Goal: Task Accomplishment & Management: Use online tool/utility

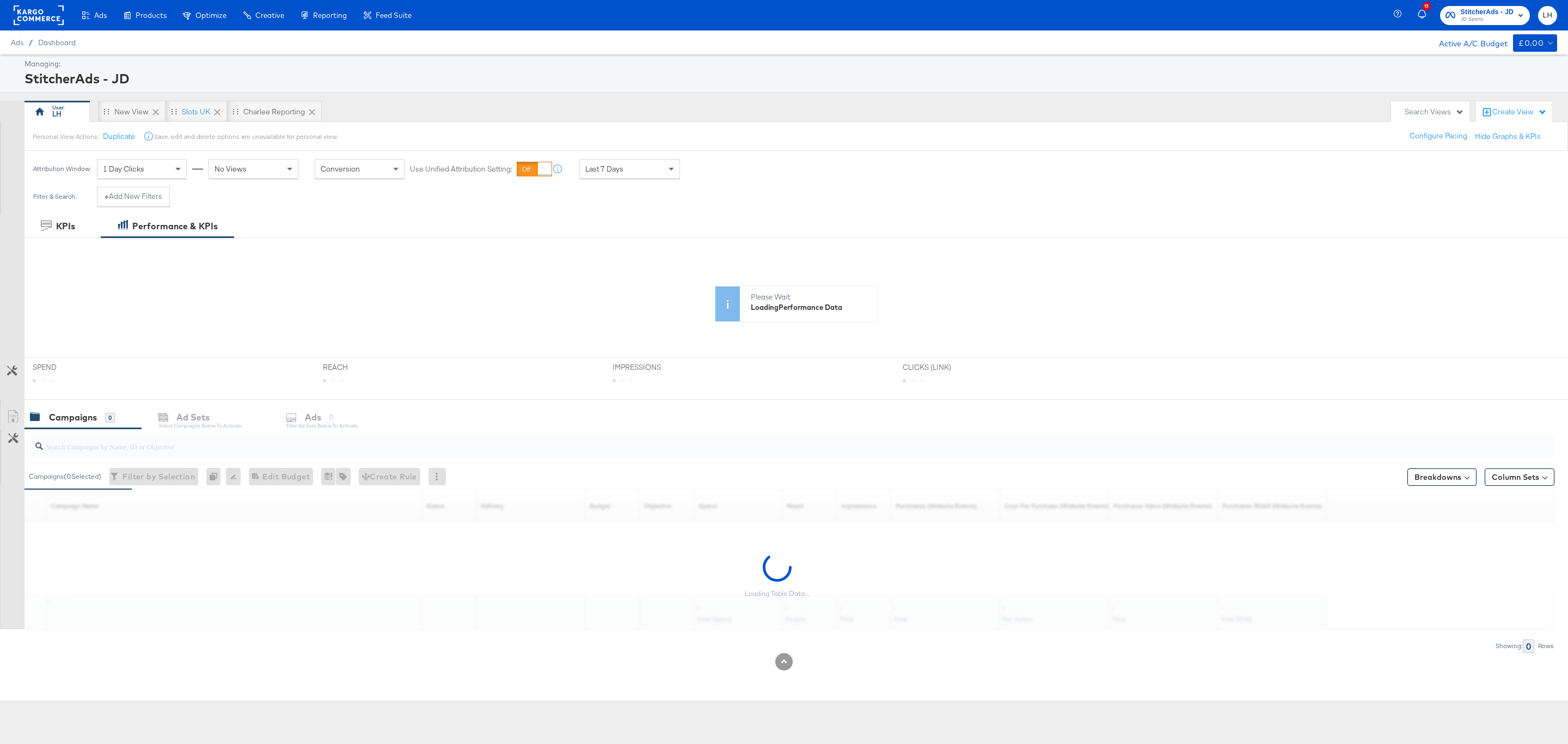
click at [1479, 13] on span "StitcherAds - JD" at bounding box center [1487, 12] width 53 height 11
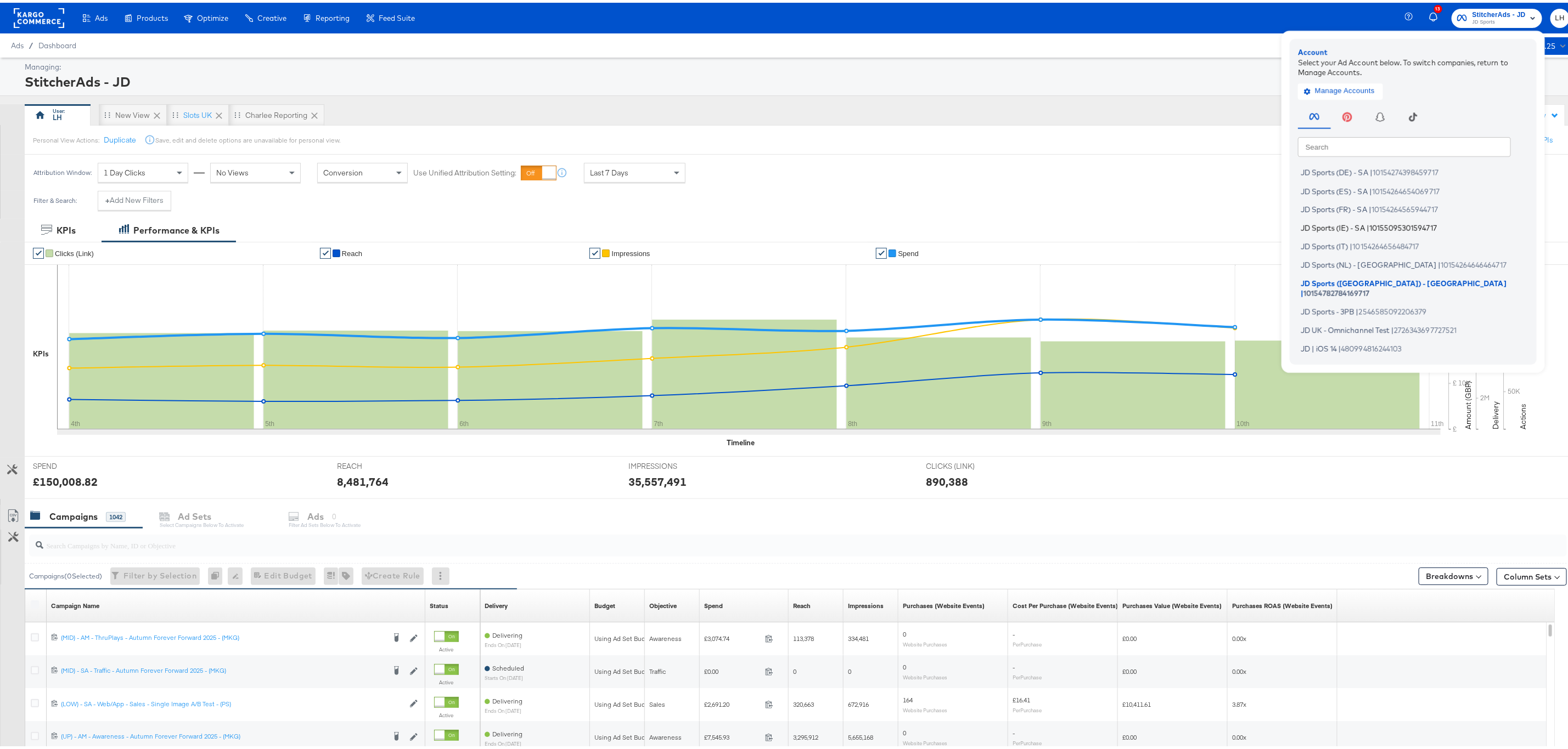
click at [1369, 222] on span "10155095301594717" at bounding box center [1402, 225] width 67 height 9
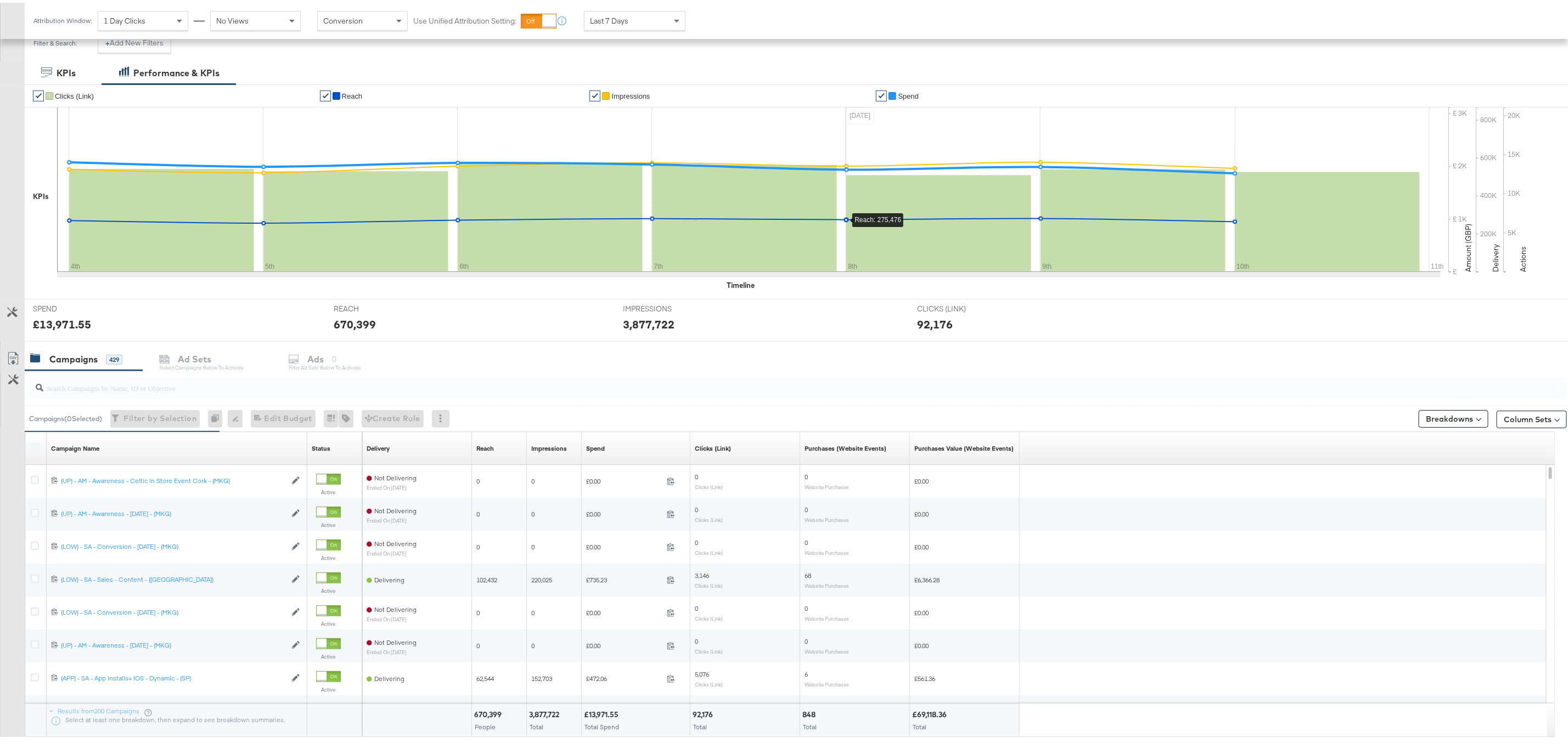
scroll to position [164, 0]
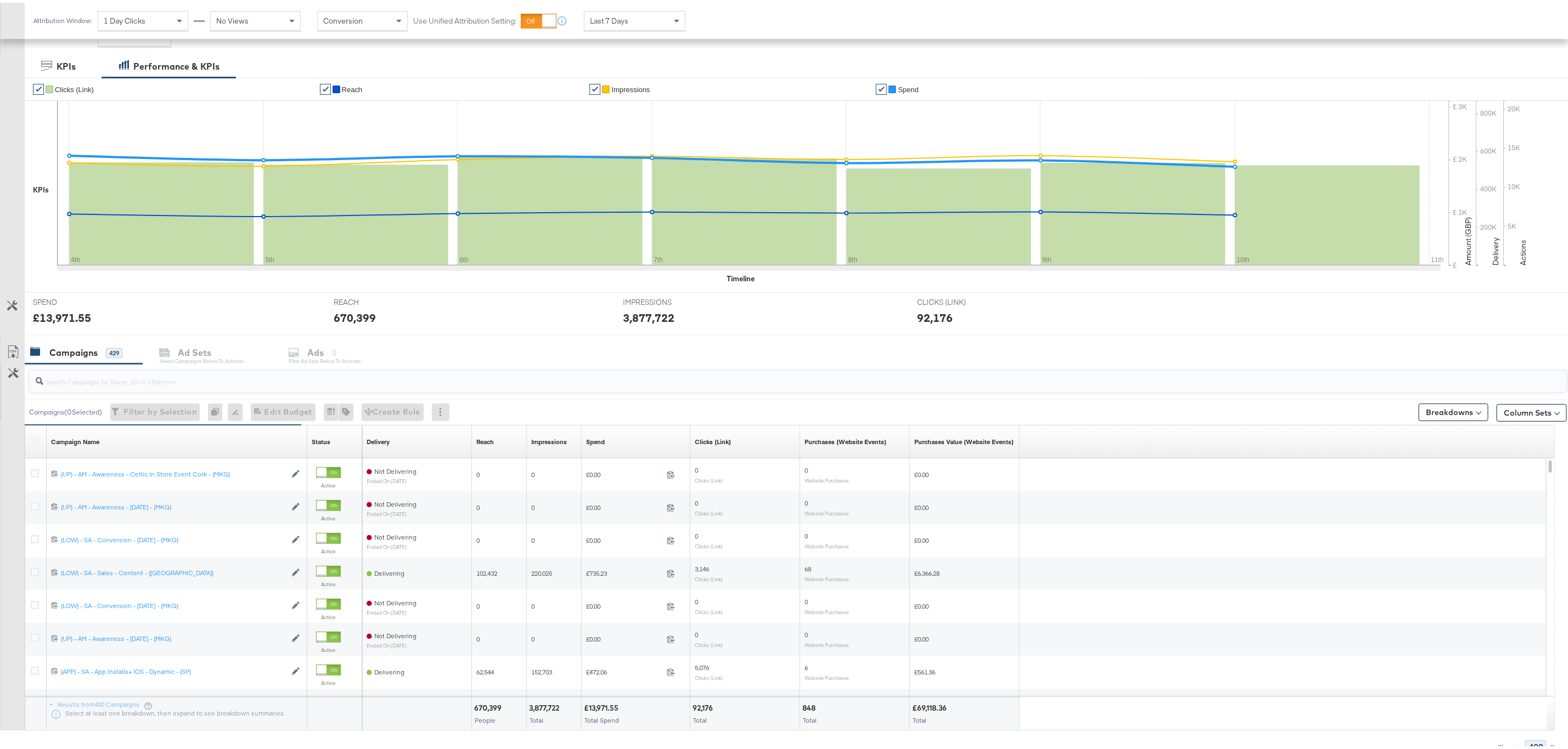
click at [96, 375] on input "search" at bounding box center [732, 374] width 1378 height 21
paste input "(LOW) - SA - Sales - DABA - Always On - New - (SP)"
type input "(LOW) - SA - Sales - DABA - Always On - New - (SP)"
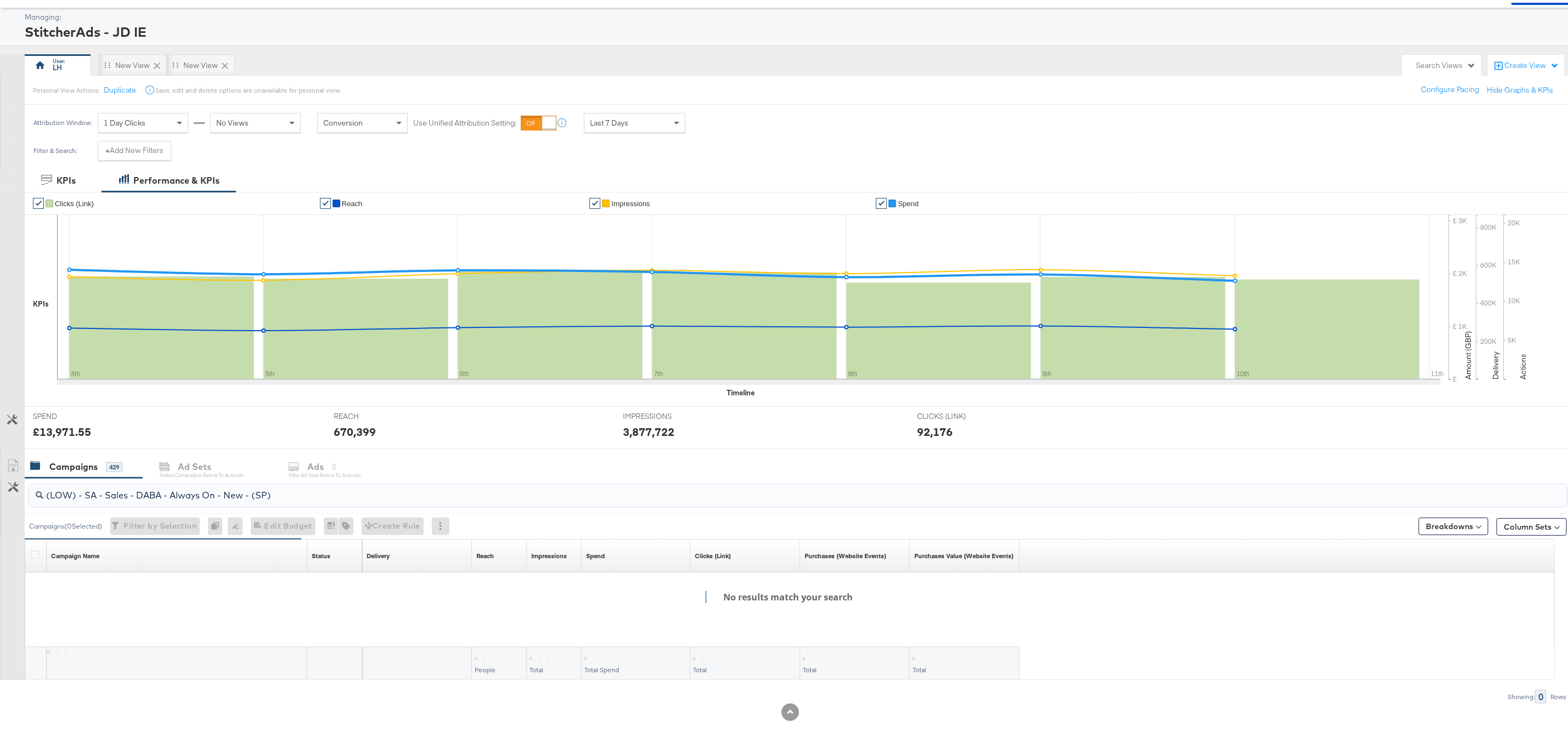
scroll to position [53, 0]
drag, startPoint x: 302, startPoint y: 492, endPoint x: 34, endPoint y: 489, distance: 268.0
click at [34, 489] on div "(LOW) - SA - Sales - DABA - Always On - New - (SP)" at bounding box center [798, 493] width 1538 height 22
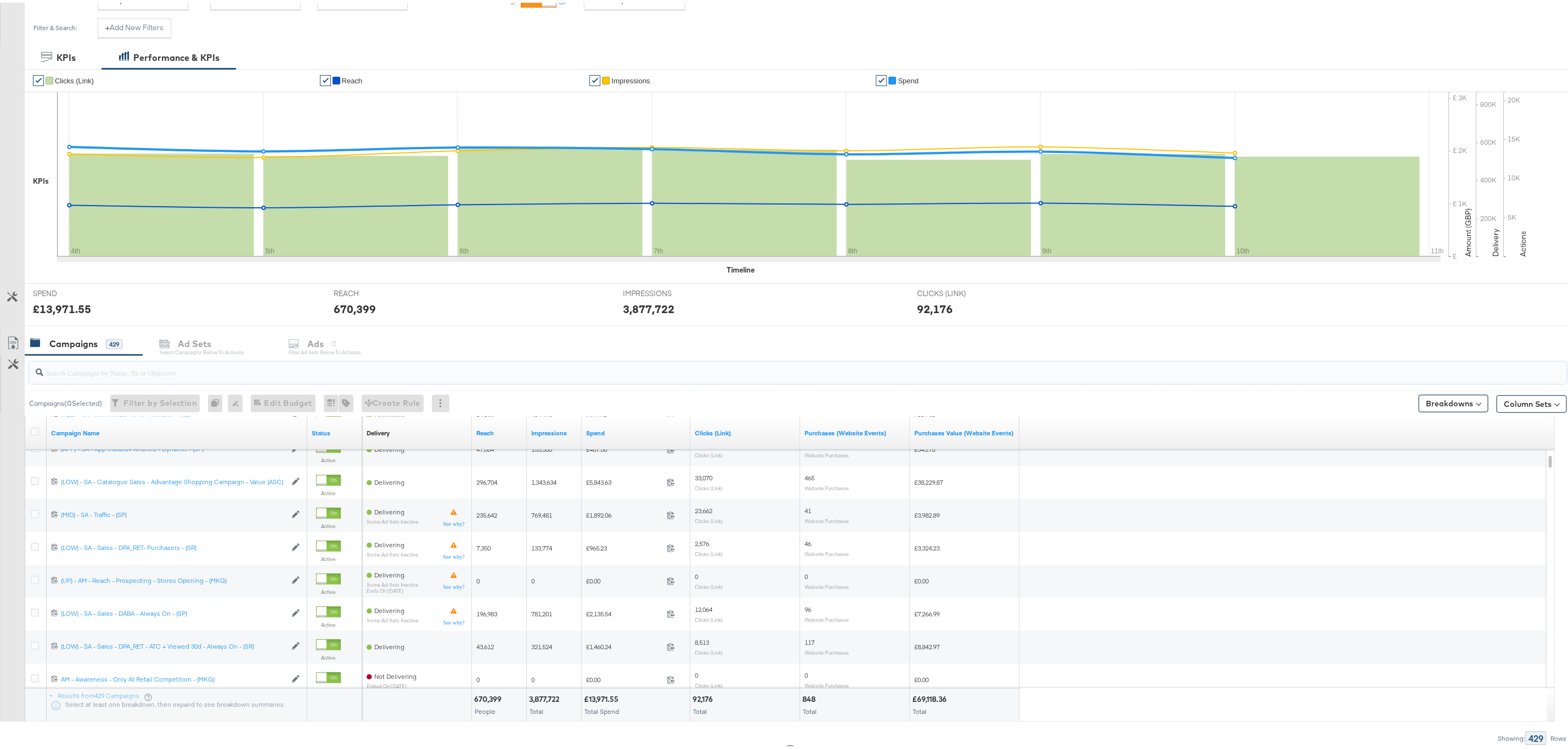
scroll to position [217, 0]
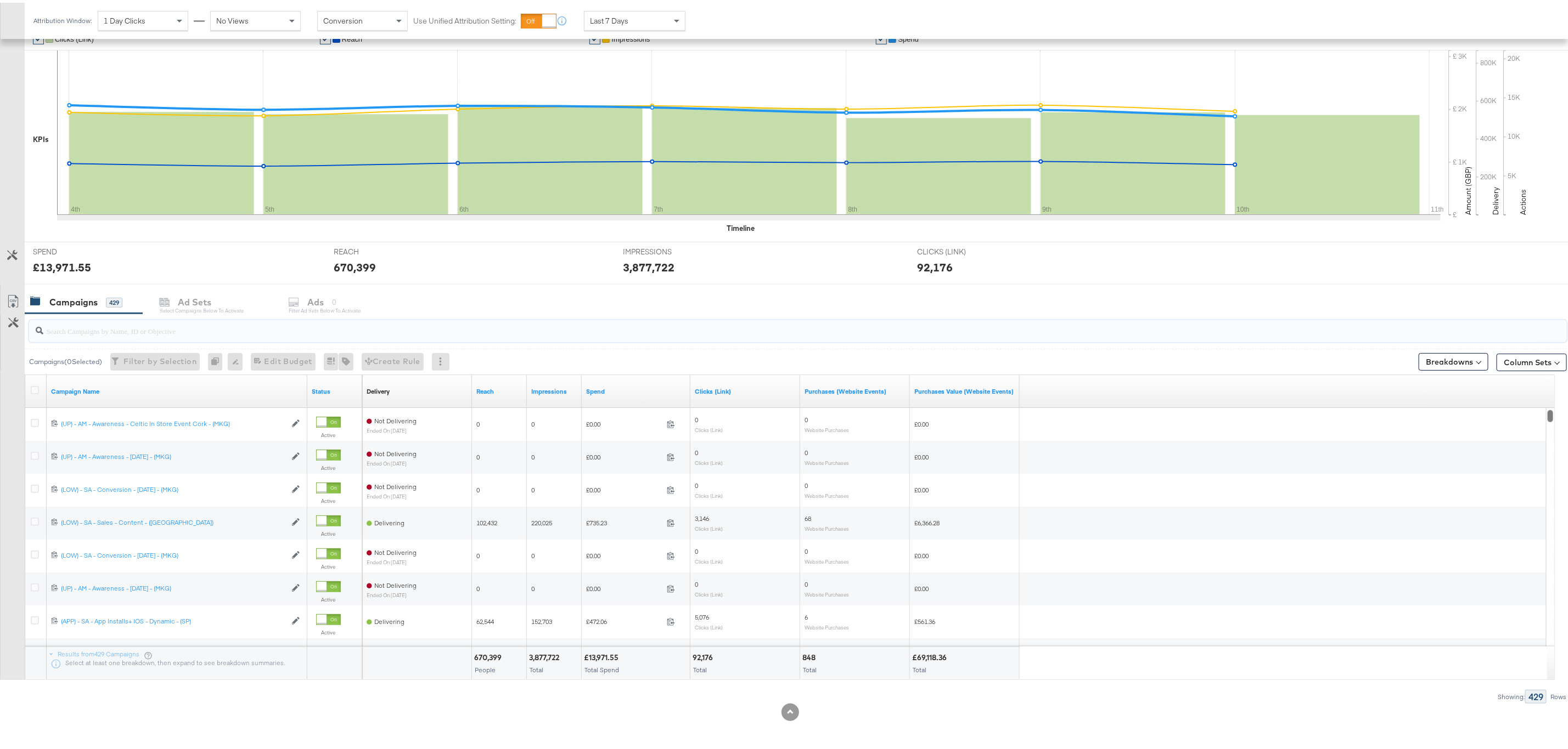
drag, startPoint x: 1551, startPoint y: 449, endPoint x: 1550, endPoint y: 375, distance: 74.0
click at [1550, 375] on div "Campaign Name Status Delivery Sorting Unavailable Reach Impressions Spend Click…" at bounding box center [790, 524] width 1530 height 305
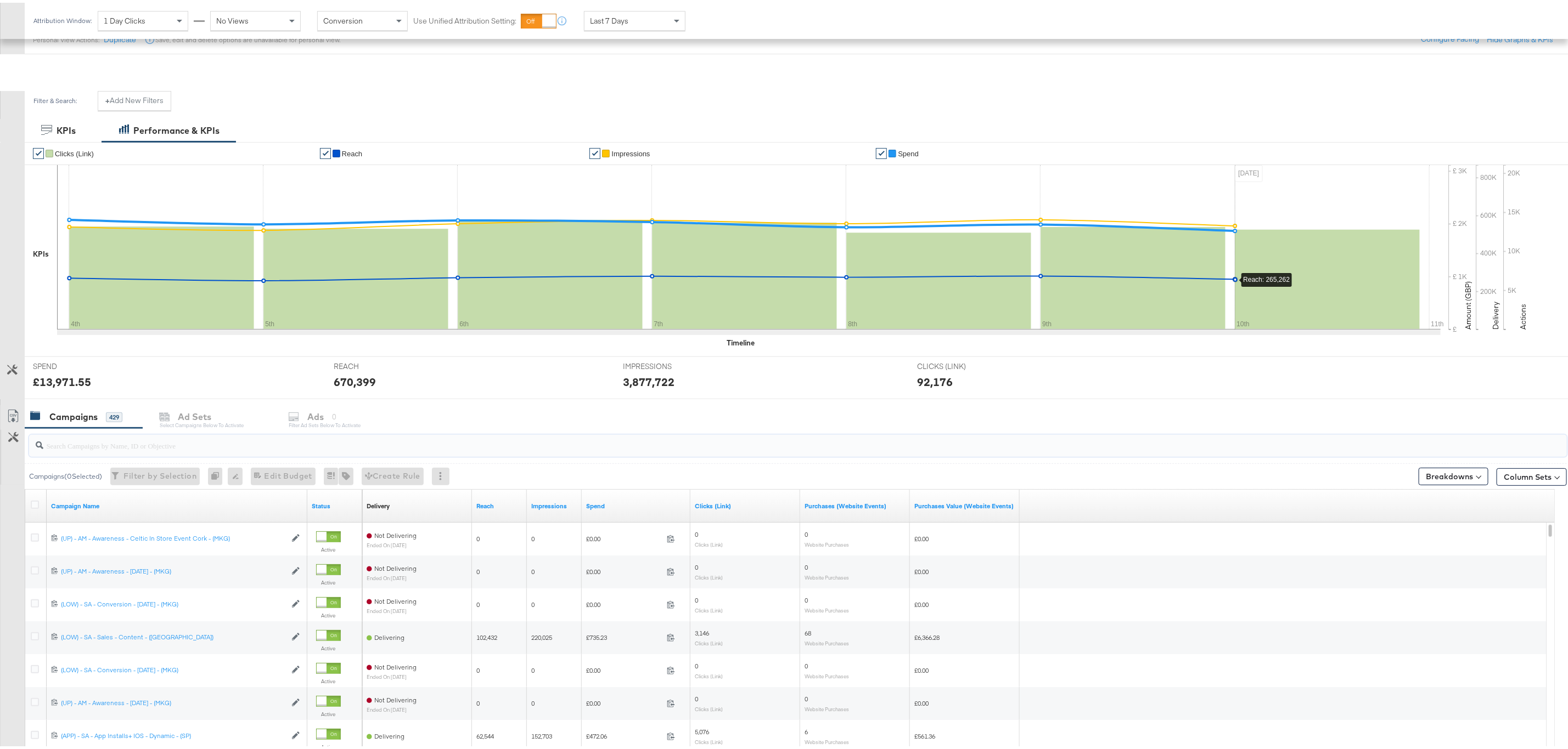
scroll to position [0, 0]
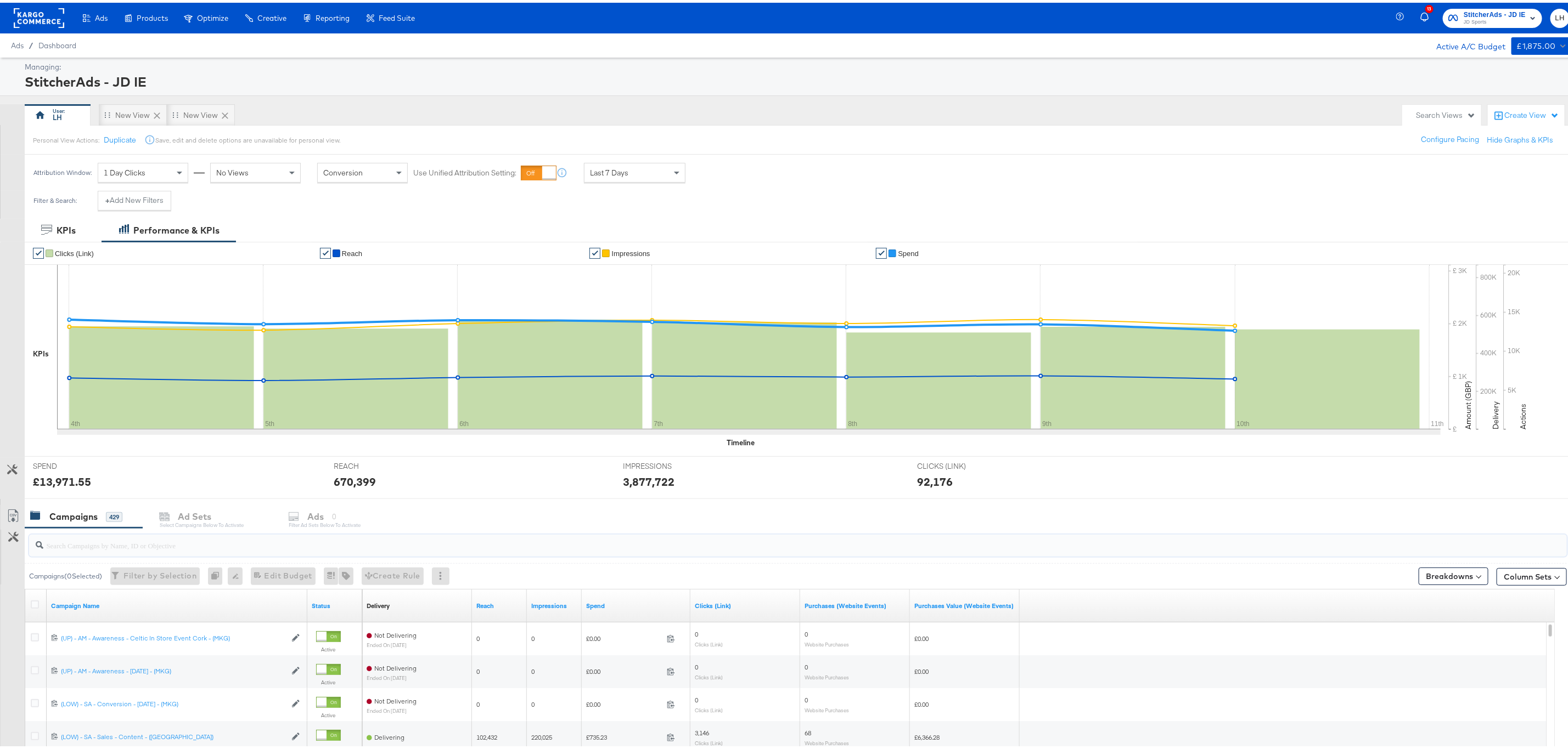
click at [1488, 18] on span "JD Sports" at bounding box center [1494, 20] width 62 height 9
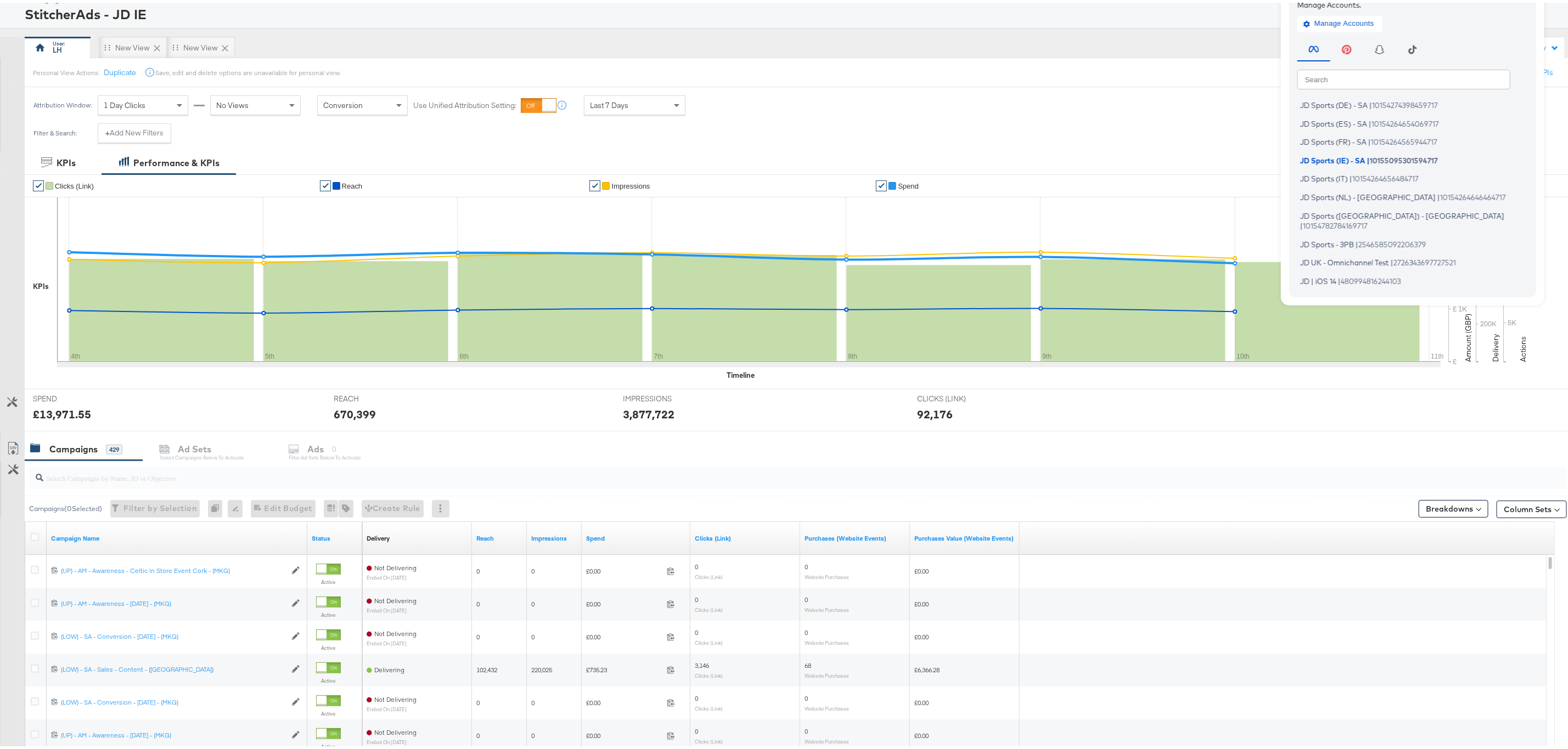
scroll to position [164, 0]
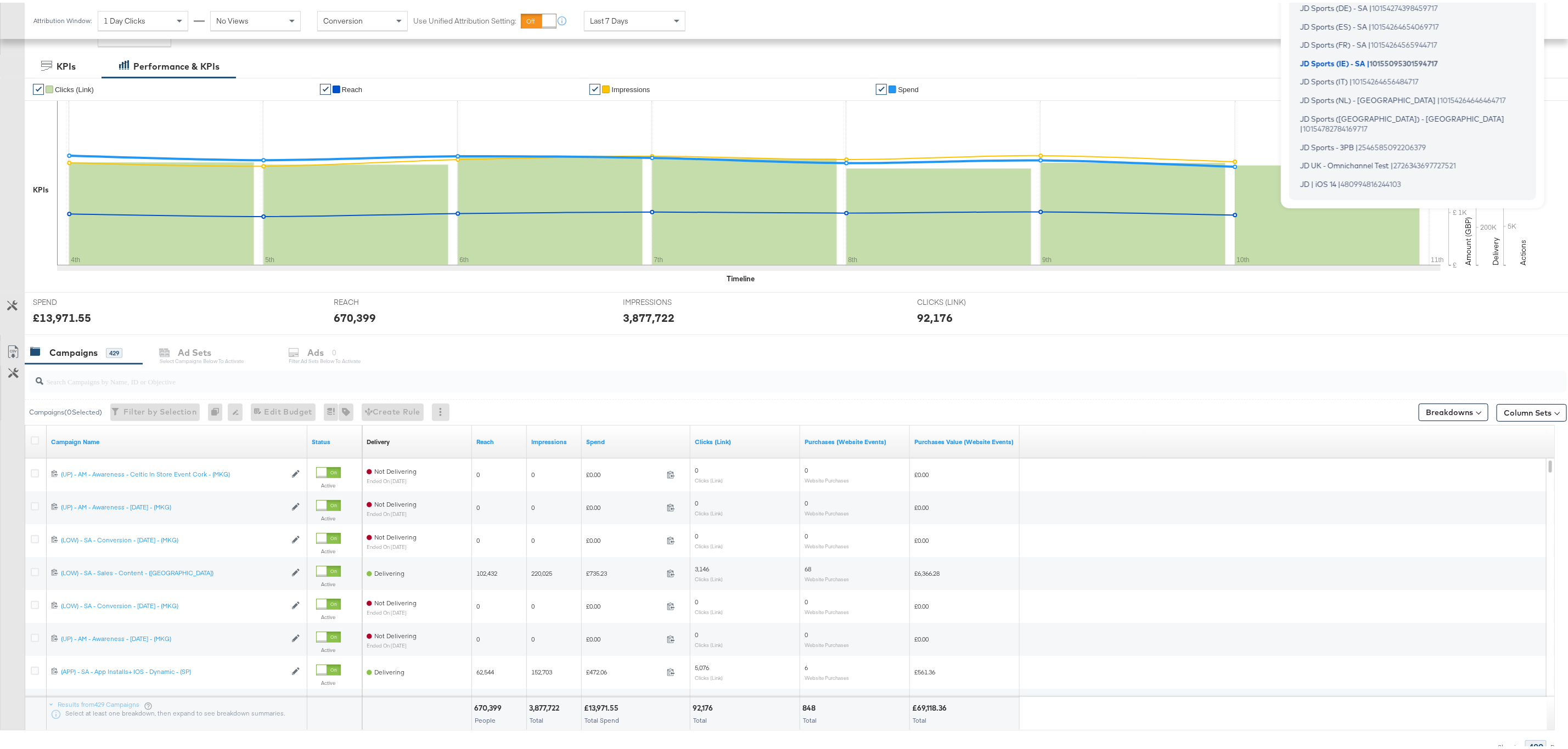
click at [212, 382] on input "search" at bounding box center [732, 374] width 1378 height 21
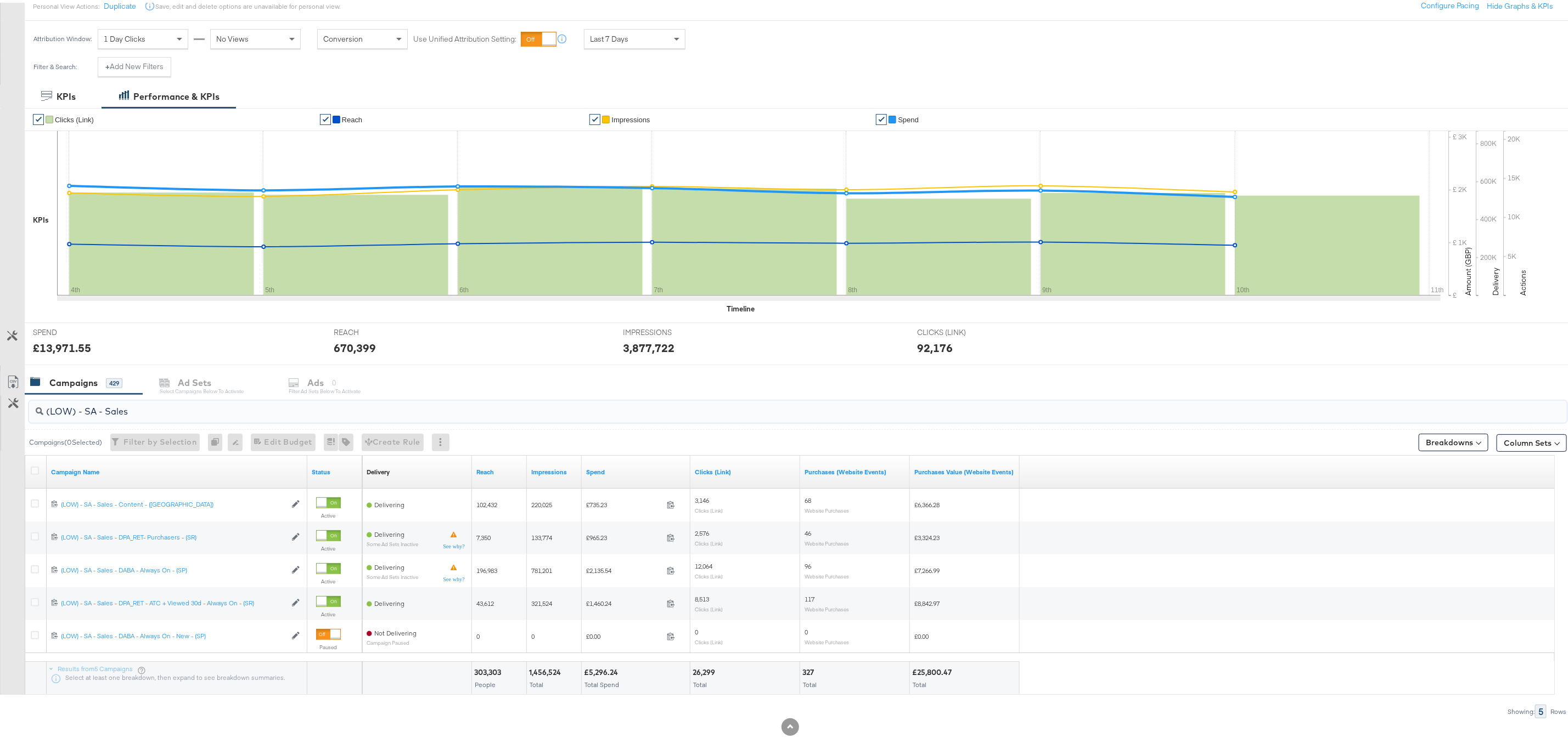
scroll to position [149, 0]
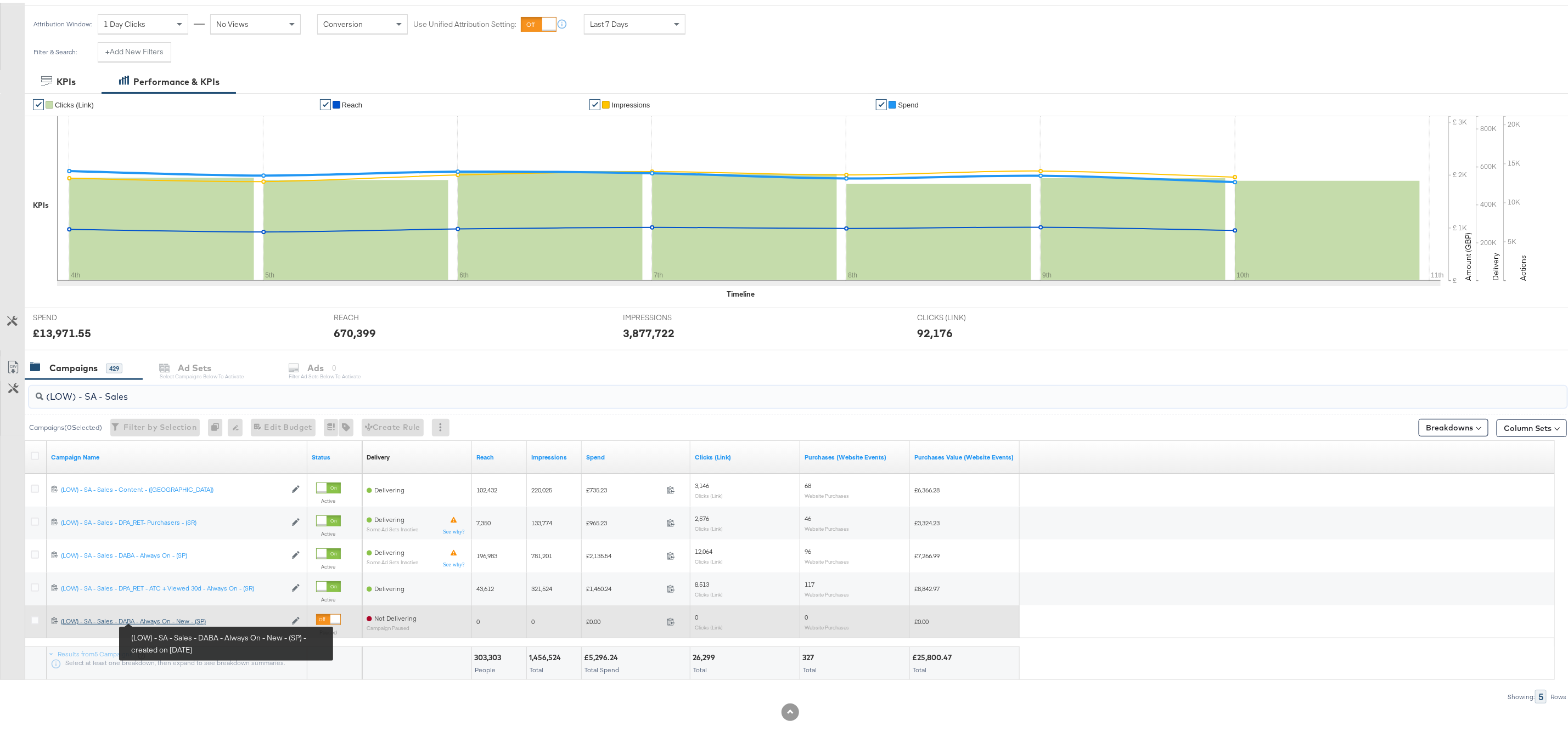
type input "(LOW) - SA - Sales"
click at [161, 619] on div "(LOW) - SA - Sales - DABA - Always On - New - (SP) (LOW) - SA - Sales - DABA - …" at bounding box center [174, 619] width 225 height 9
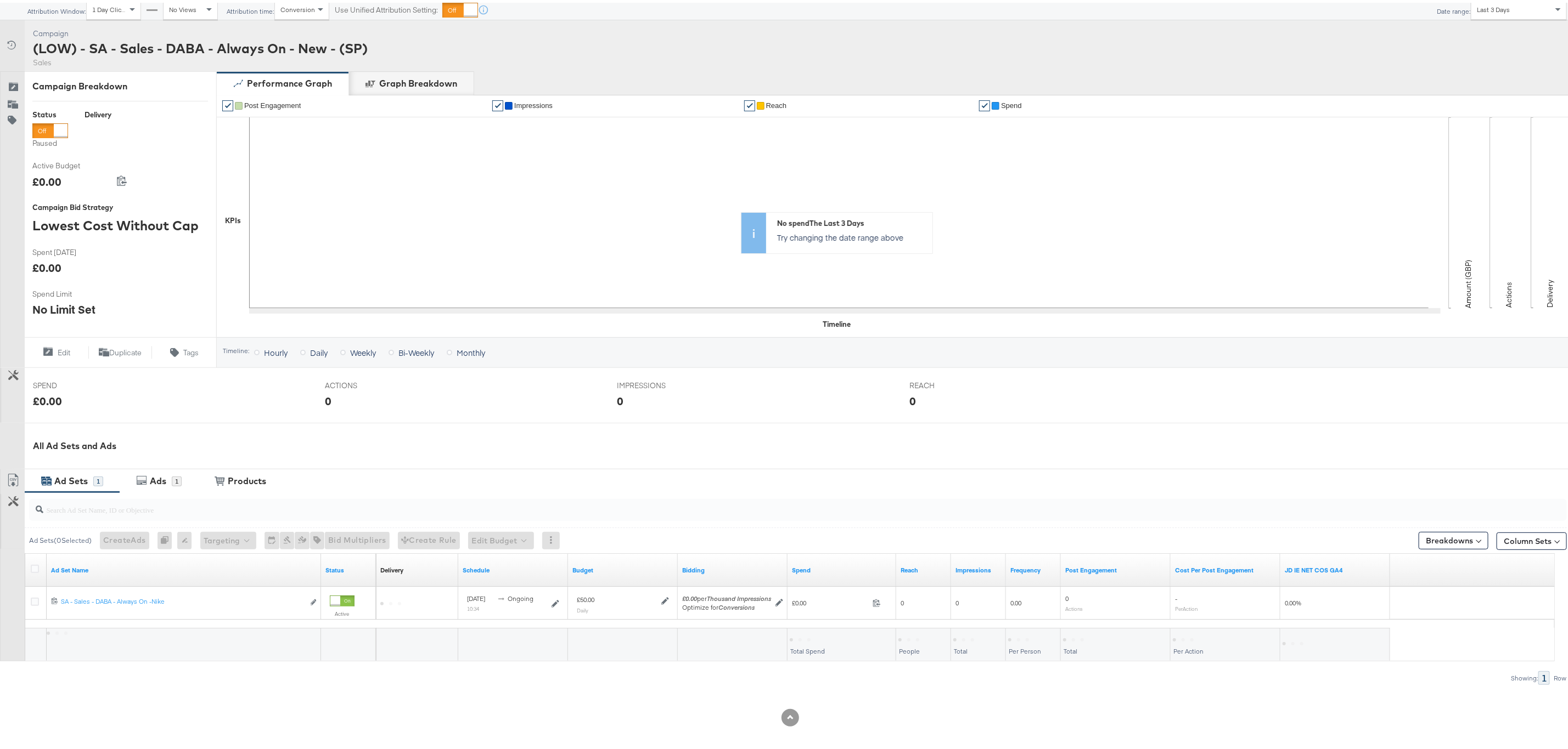
scroll to position [81, 0]
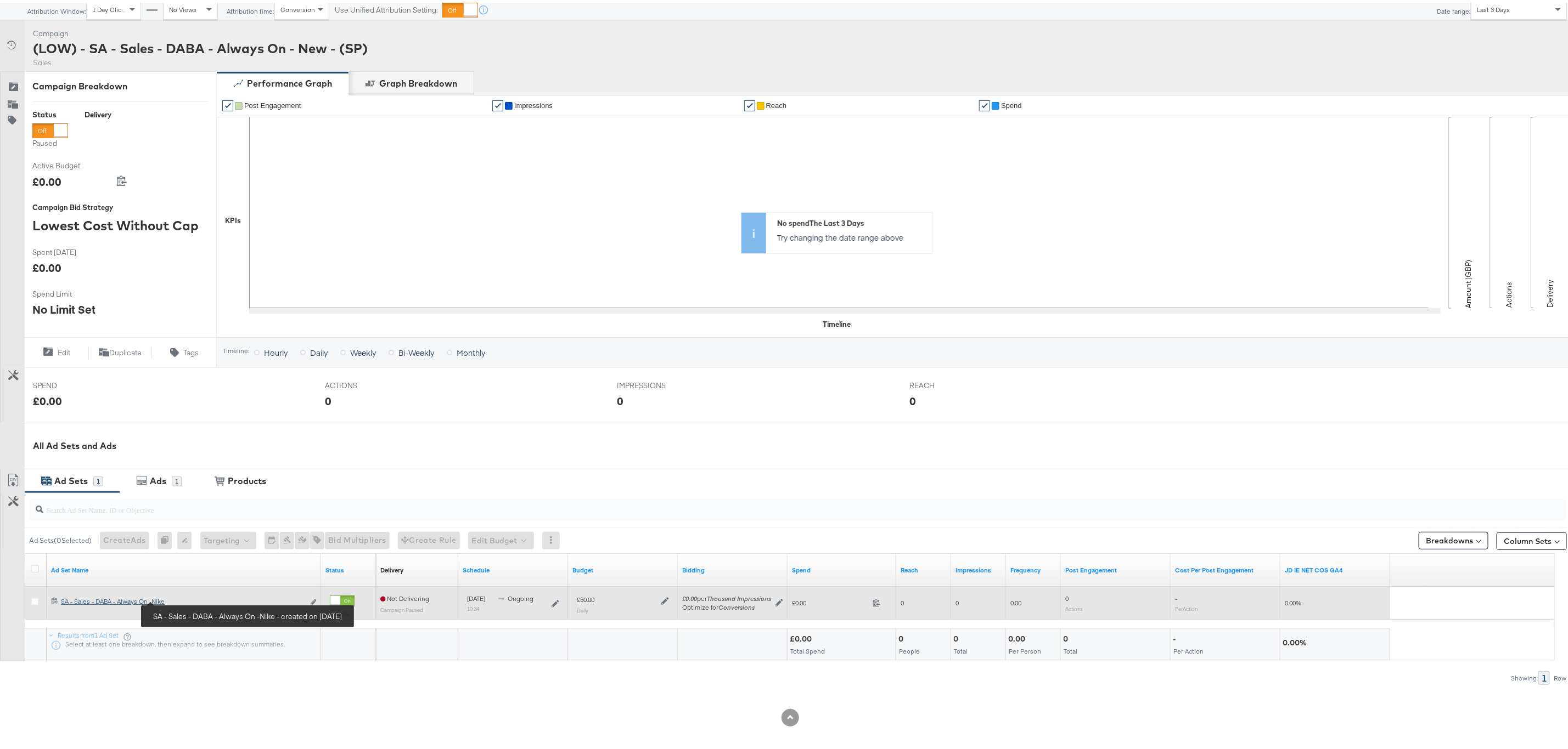
click at [128, 598] on div "SA - Sales - DABA - Always On -Nike SA - Sales - DABA - Always On -Nike" at bounding box center [182, 599] width 243 height 9
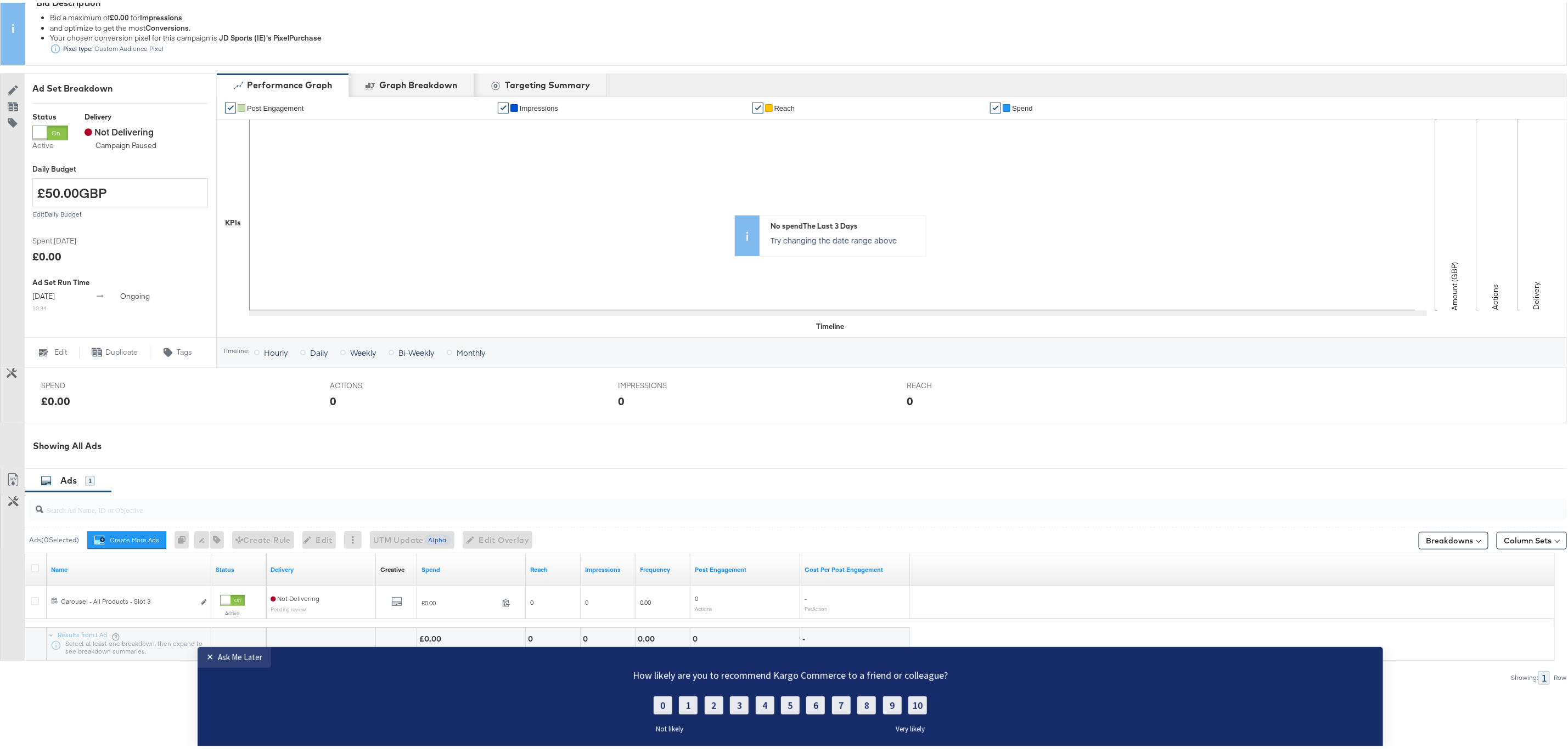
scroll to position [145, 0]
click at [232, 659] on div "Ask Me Later" at bounding box center [240, 657] width 44 height 10
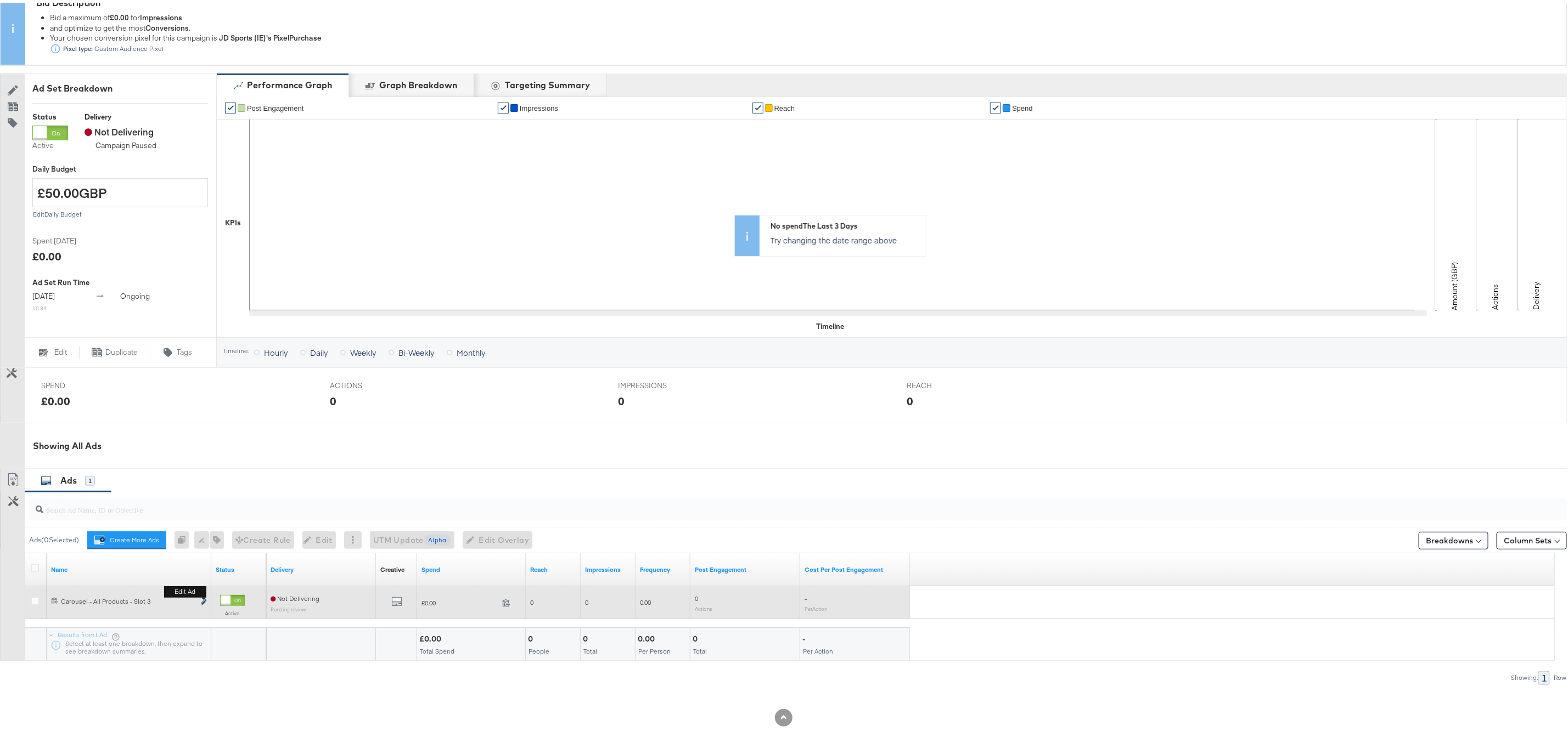
click at [205, 601] on icon "link" at bounding box center [204, 600] width 6 height 6
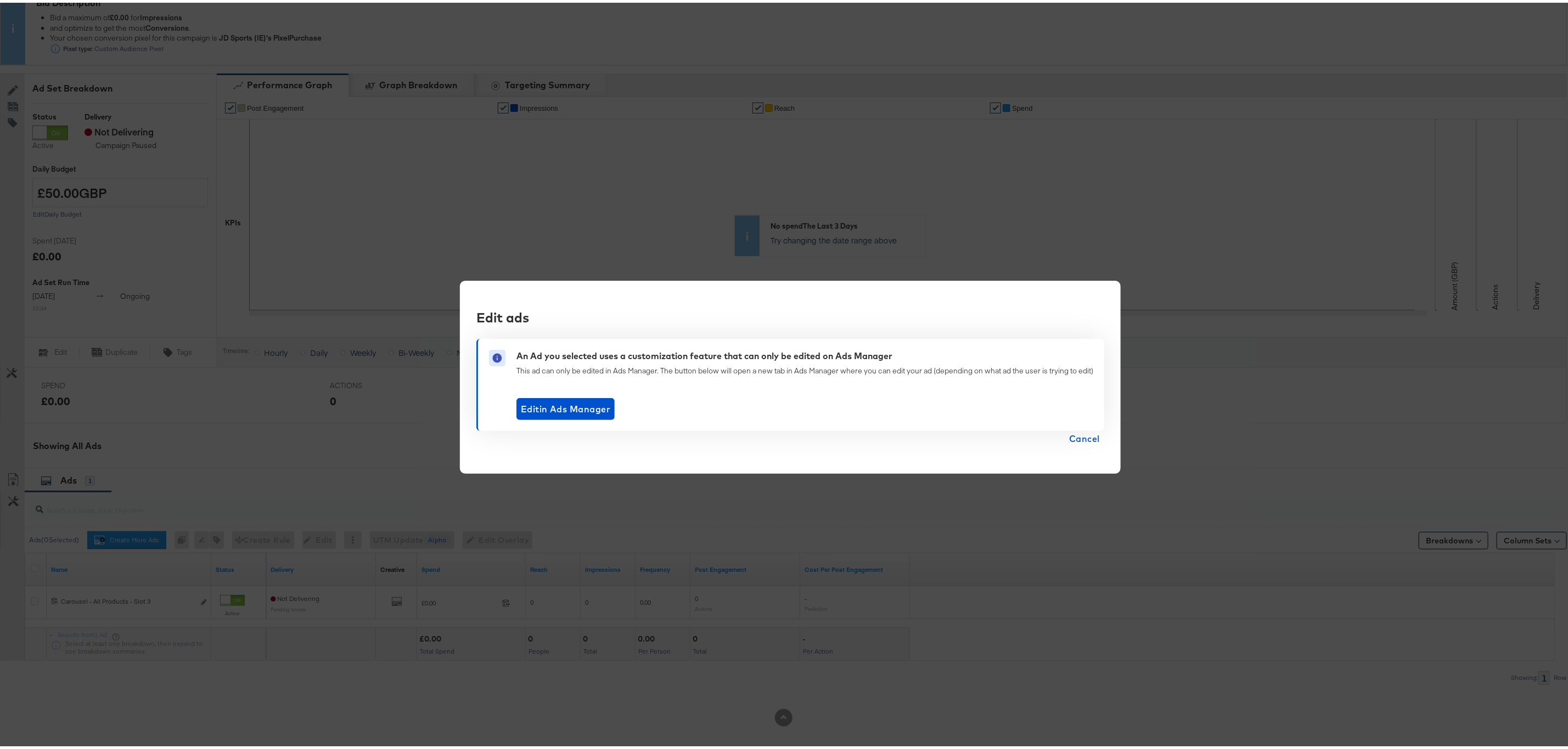
click at [1083, 433] on span "Cancel" at bounding box center [1083, 435] width 30 height 16
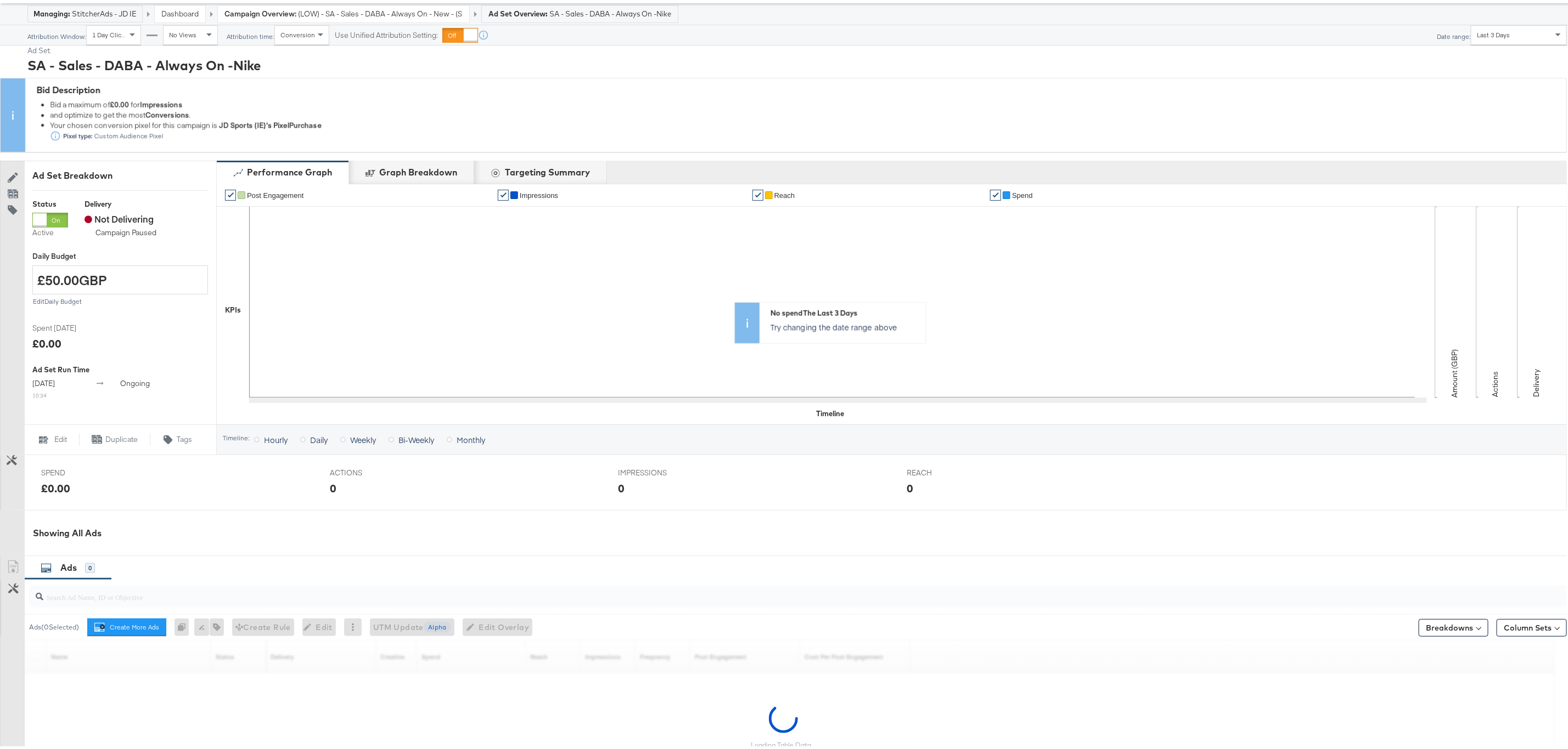
scroll to position [178, 0]
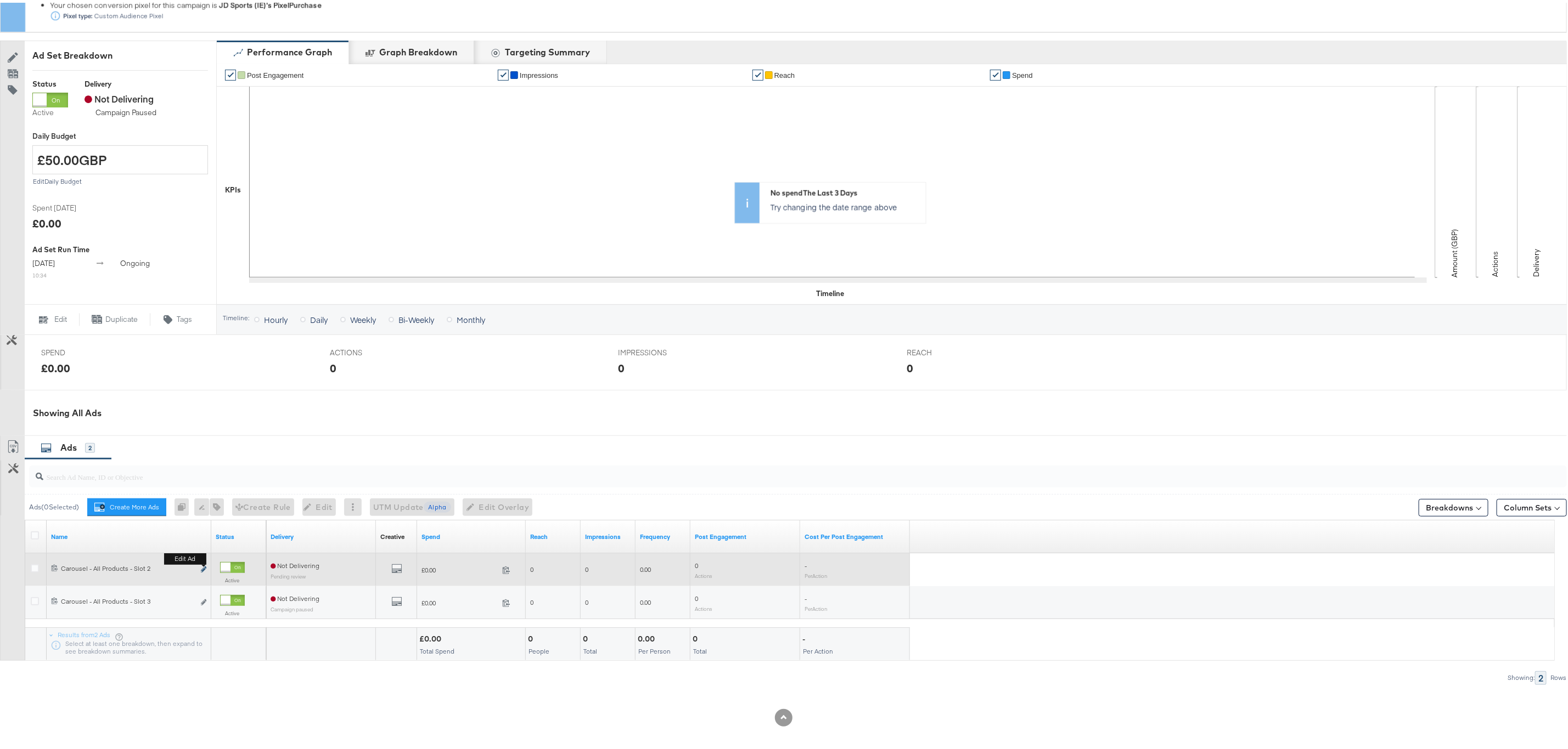
click at [202, 568] on icon "link" at bounding box center [204, 566] width 6 height 6
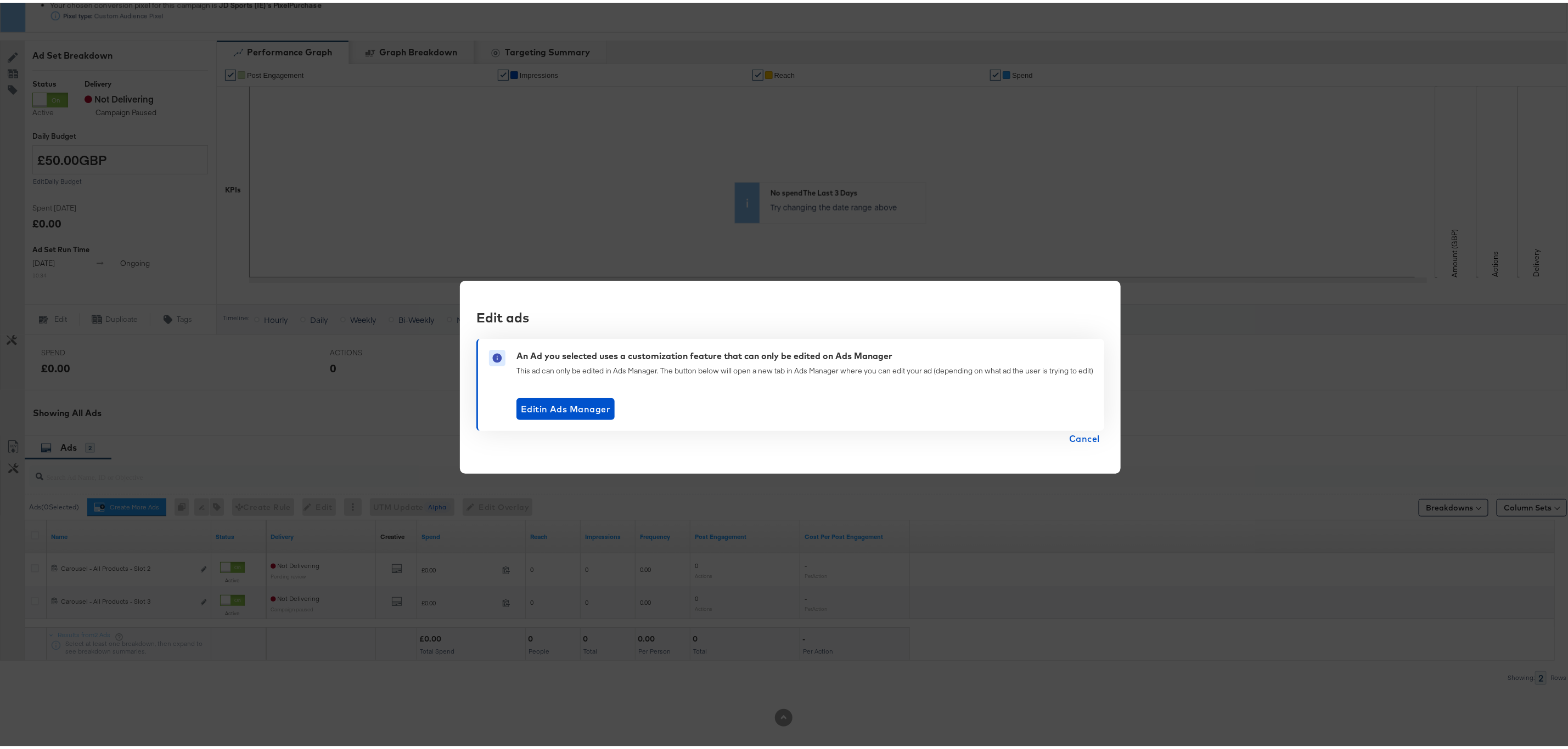
click at [1090, 432] on span "Cancel" at bounding box center [1083, 435] width 30 height 16
